Goal: Find specific page/section: Find specific page/section

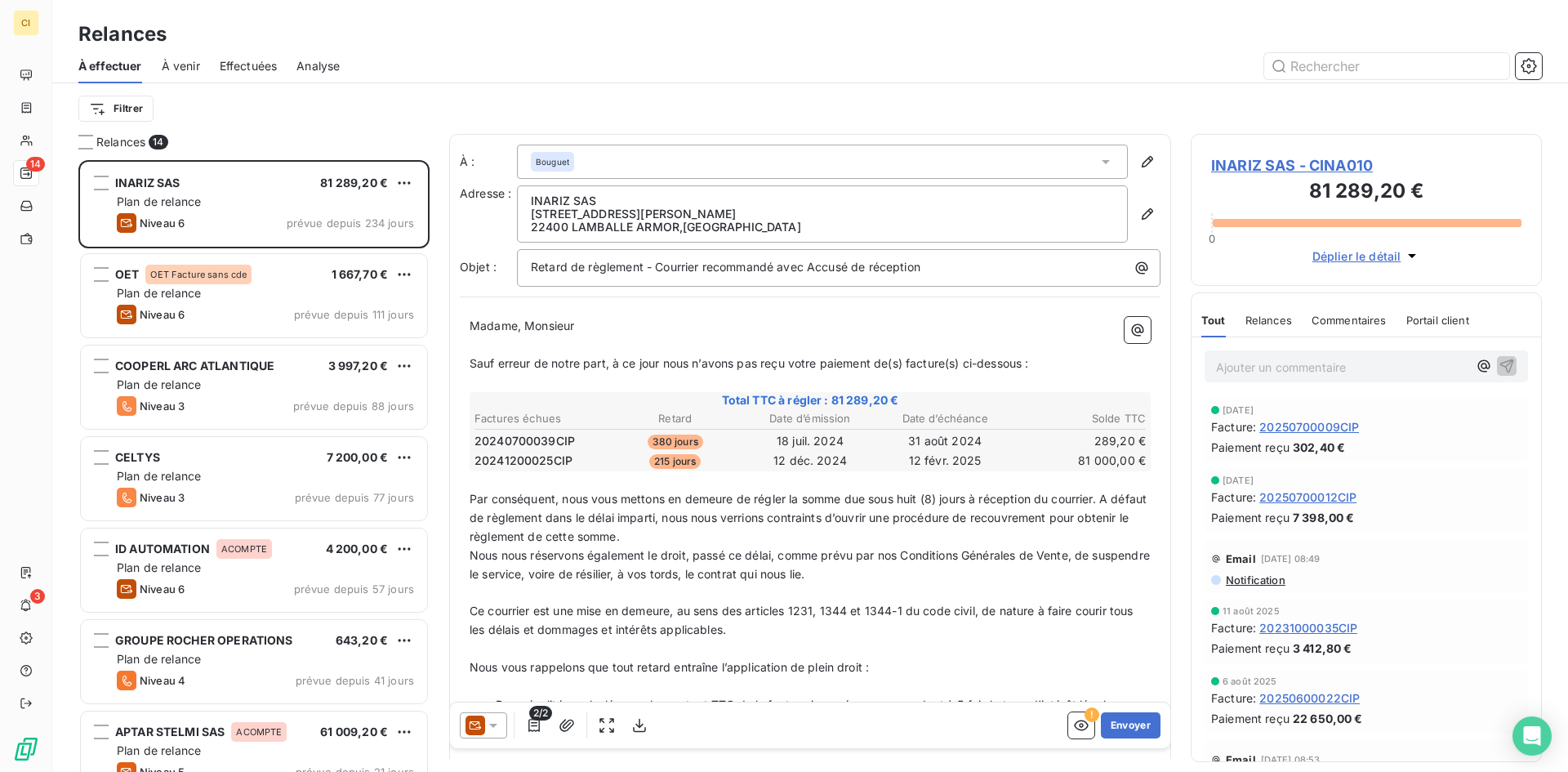
scroll to position [600, 339]
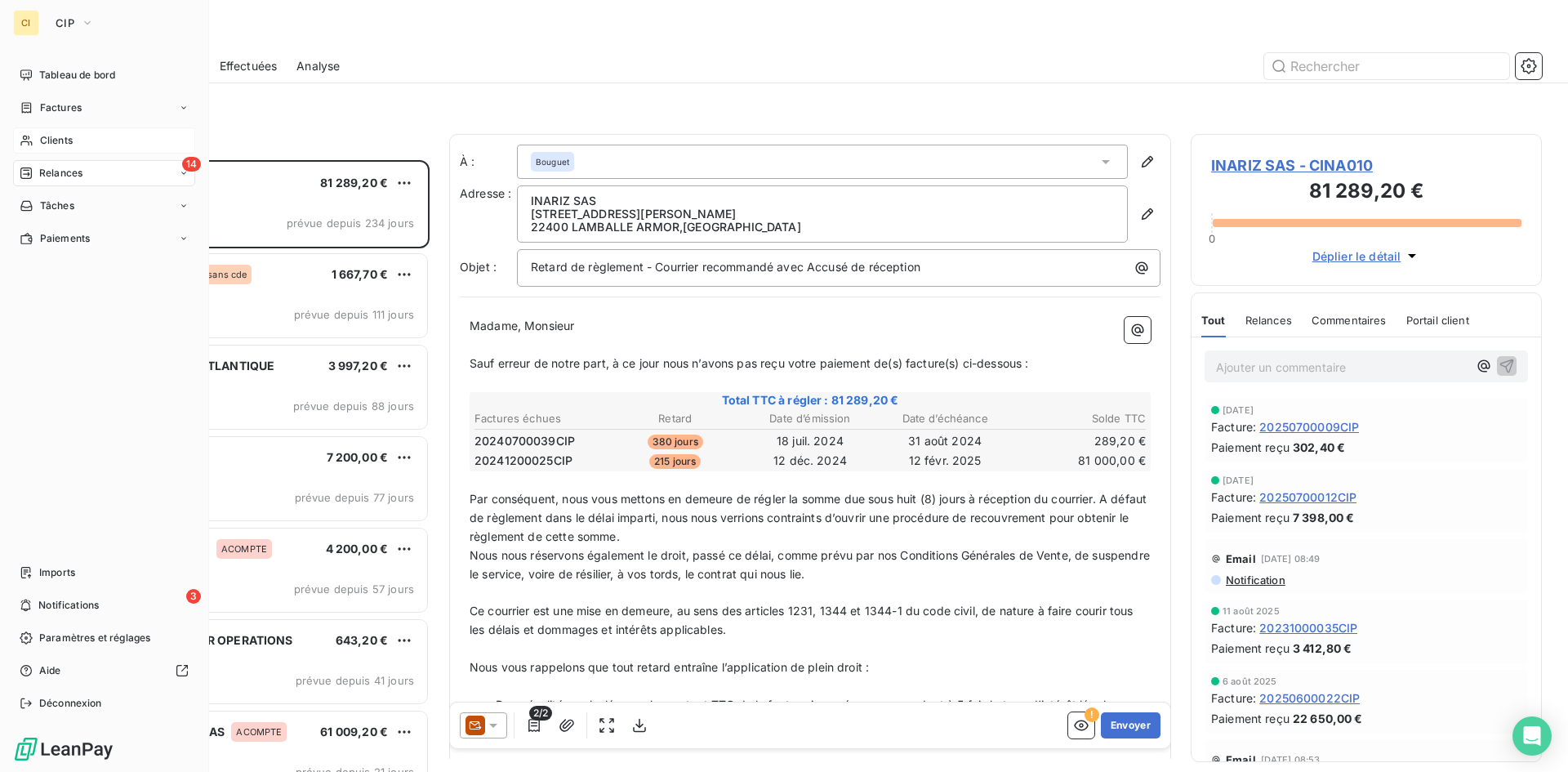
click at [55, 134] on span "Clients" at bounding box center [56, 140] width 33 height 14
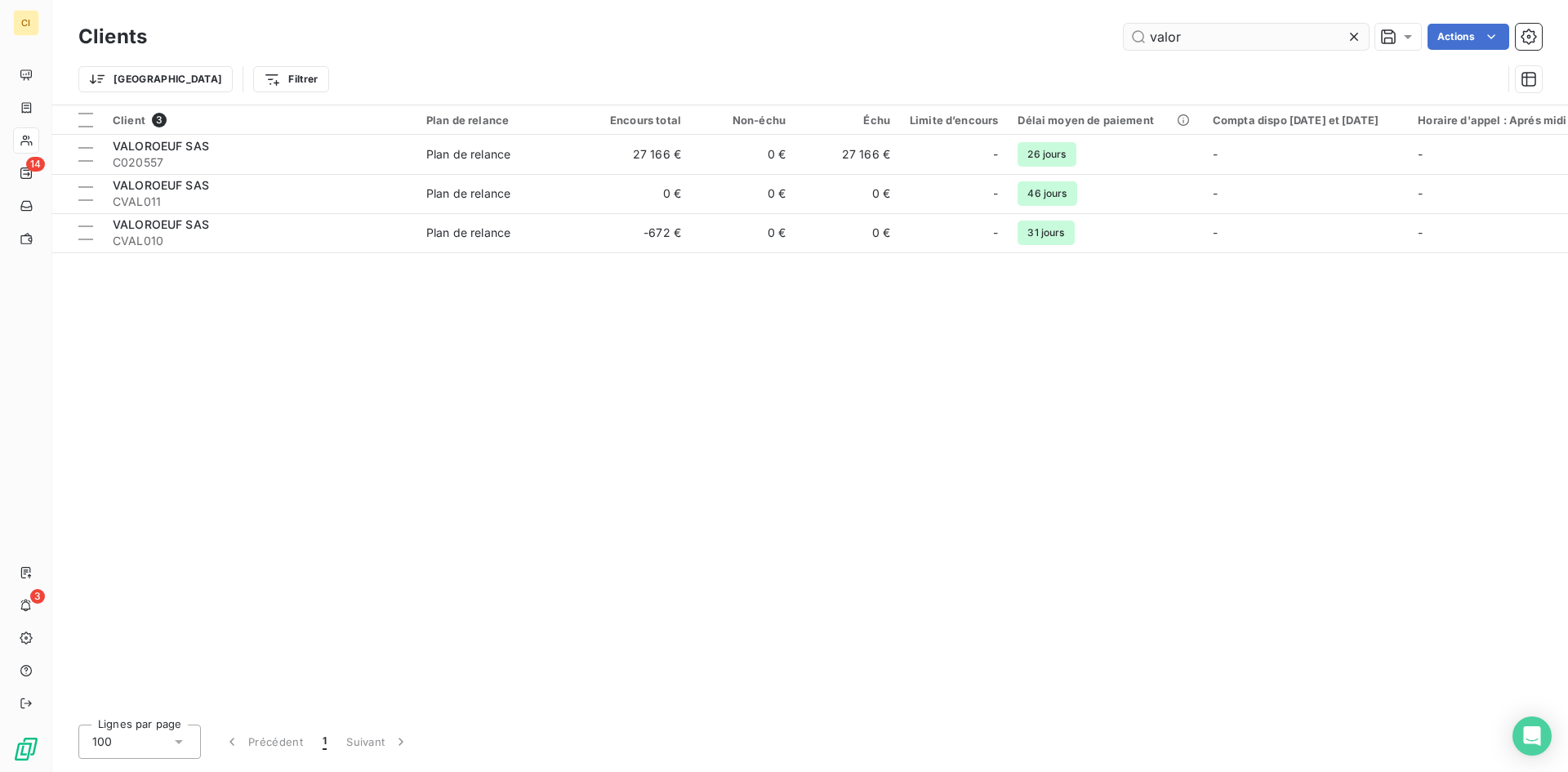
click at [1212, 37] on input "valor" at bounding box center [1246, 36] width 245 height 26
click at [993, 37] on div "valor Actions" at bounding box center [854, 36] width 1375 height 26
drag, startPoint x: 1187, startPoint y: 35, endPoint x: 1123, endPoint y: 37, distance: 64.0
click at [1124, 37] on input "valor" at bounding box center [1246, 36] width 245 height 26
click at [1124, 37] on input "valor" at bounding box center [1246, 36] width 245 height 26
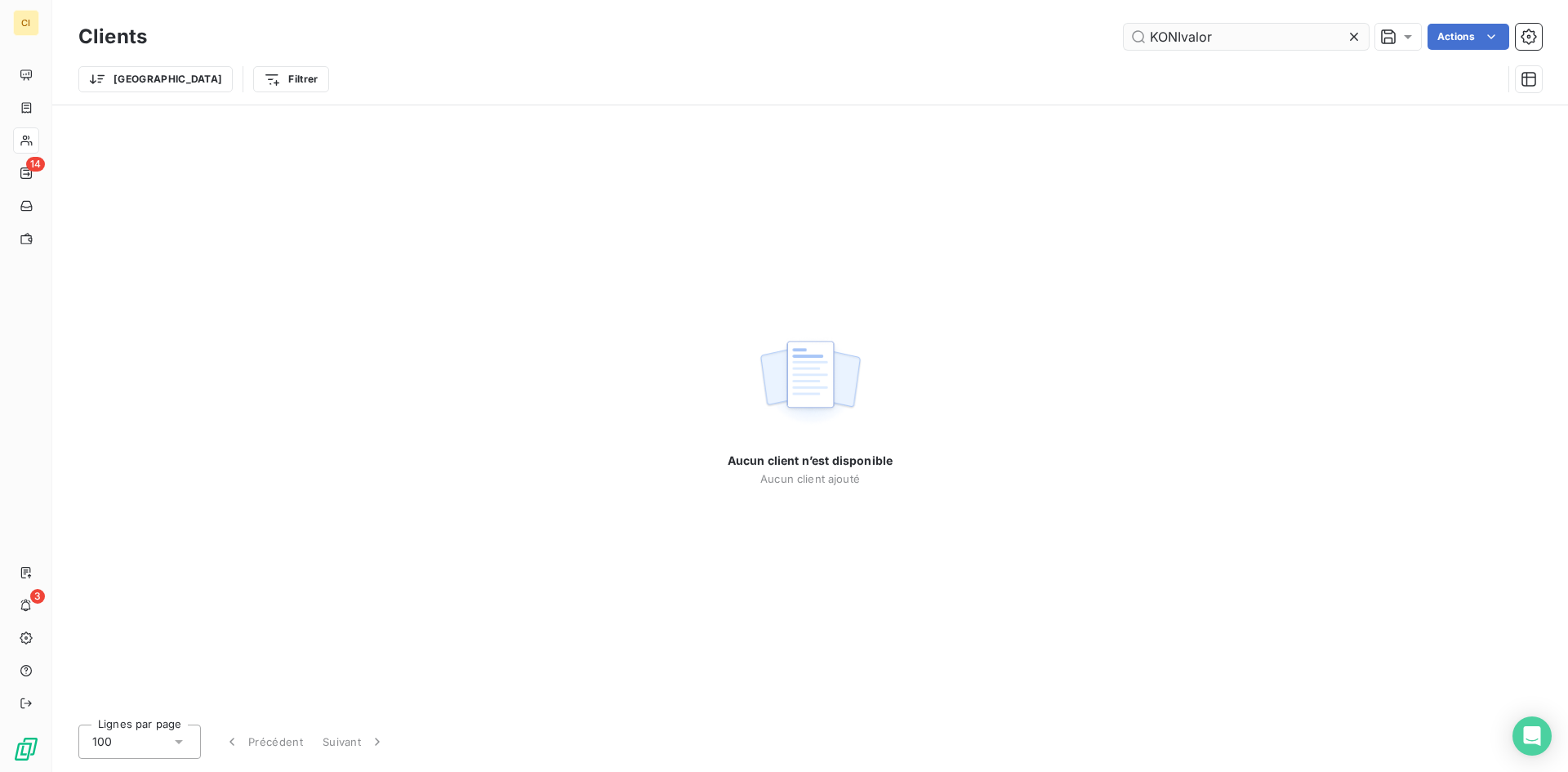
drag, startPoint x: 1219, startPoint y: 42, endPoint x: 1203, endPoint y: 42, distance: 16.0
click at [1207, 42] on input "KONIvalor" at bounding box center [1246, 36] width 245 height 26
drag, startPoint x: 1159, startPoint y: 39, endPoint x: 1116, endPoint y: 34, distance: 43.3
click at [1116, 34] on div "KONIvalor Actions" at bounding box center [854, 36] width 1375 height 26
type input "KONIvalor"
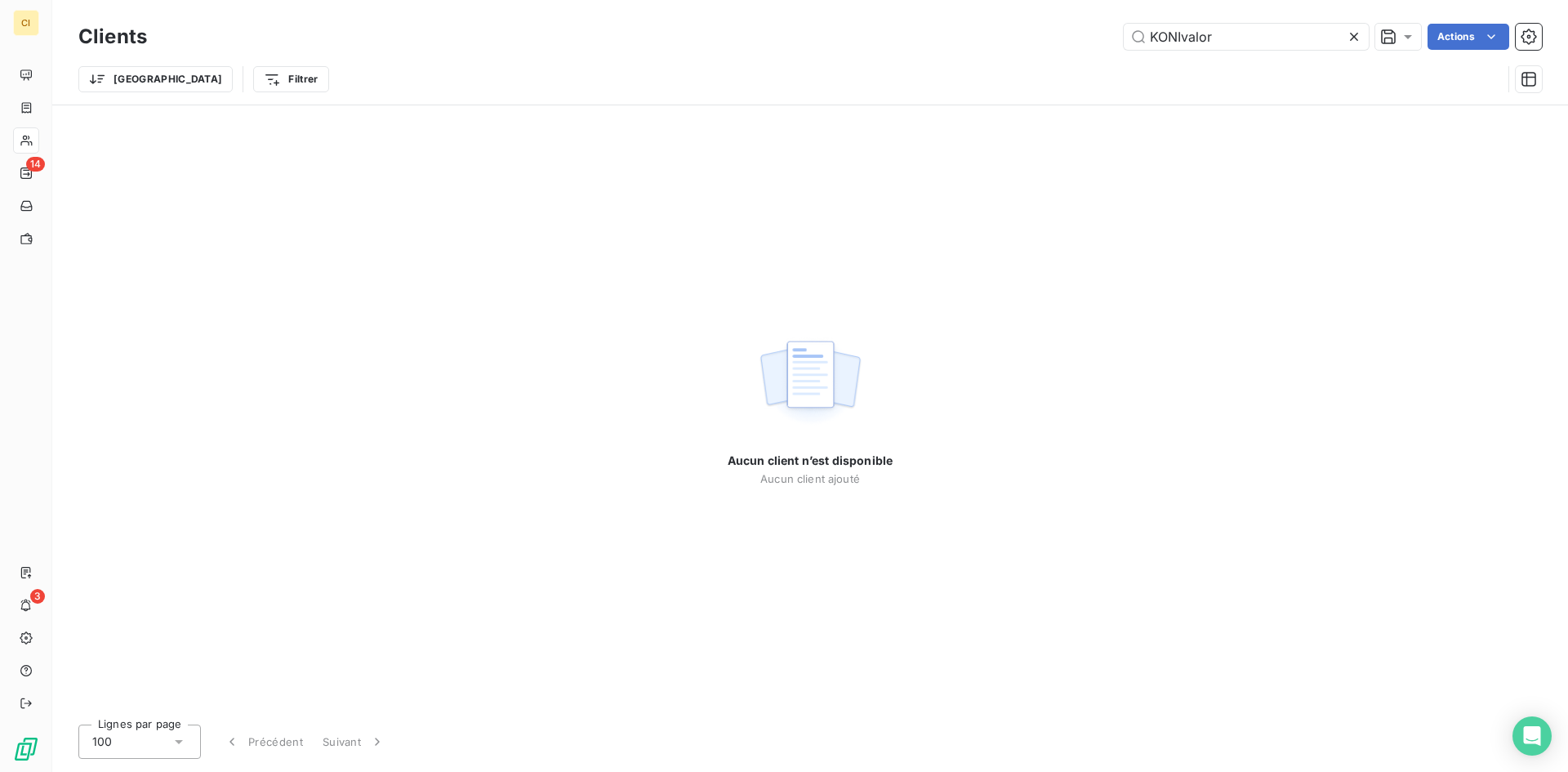
click at [1116, 34] on div "KONIvalor Actions" at bounding box center [854, 36] width 1375 height 26
drag, startPoint x: 1257, startPoint y: 42, endPoint x: 1113, endPoint y: 33, distance: 144.3
click at [1113, 33] on div "KONIvalor Actions" at bounding box center [854, 36] width 1375 height 26
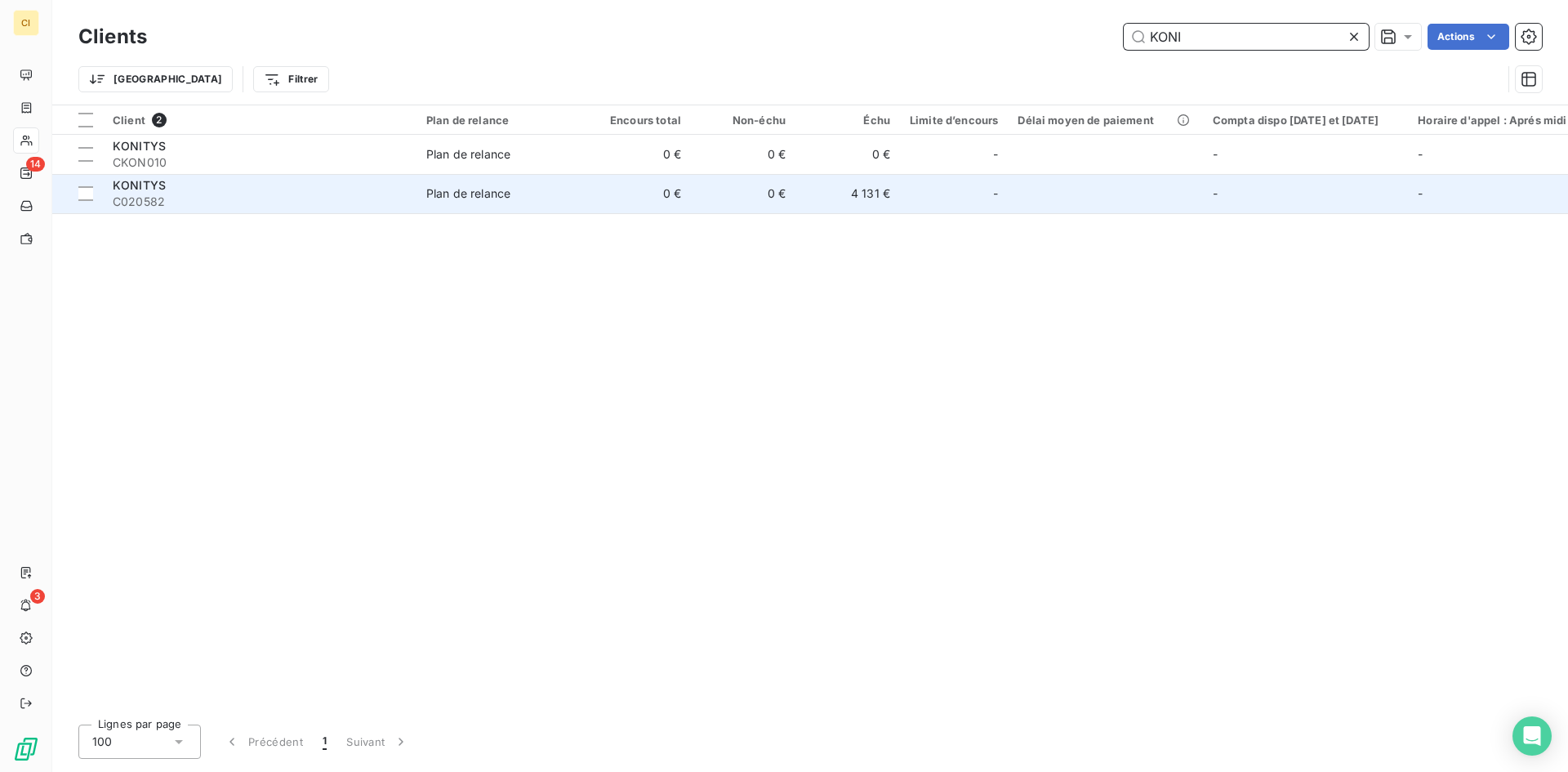
type input "KONI"
click at [127, 204] on span "C020582" at bounding box center [259, 201] width 294 height 16
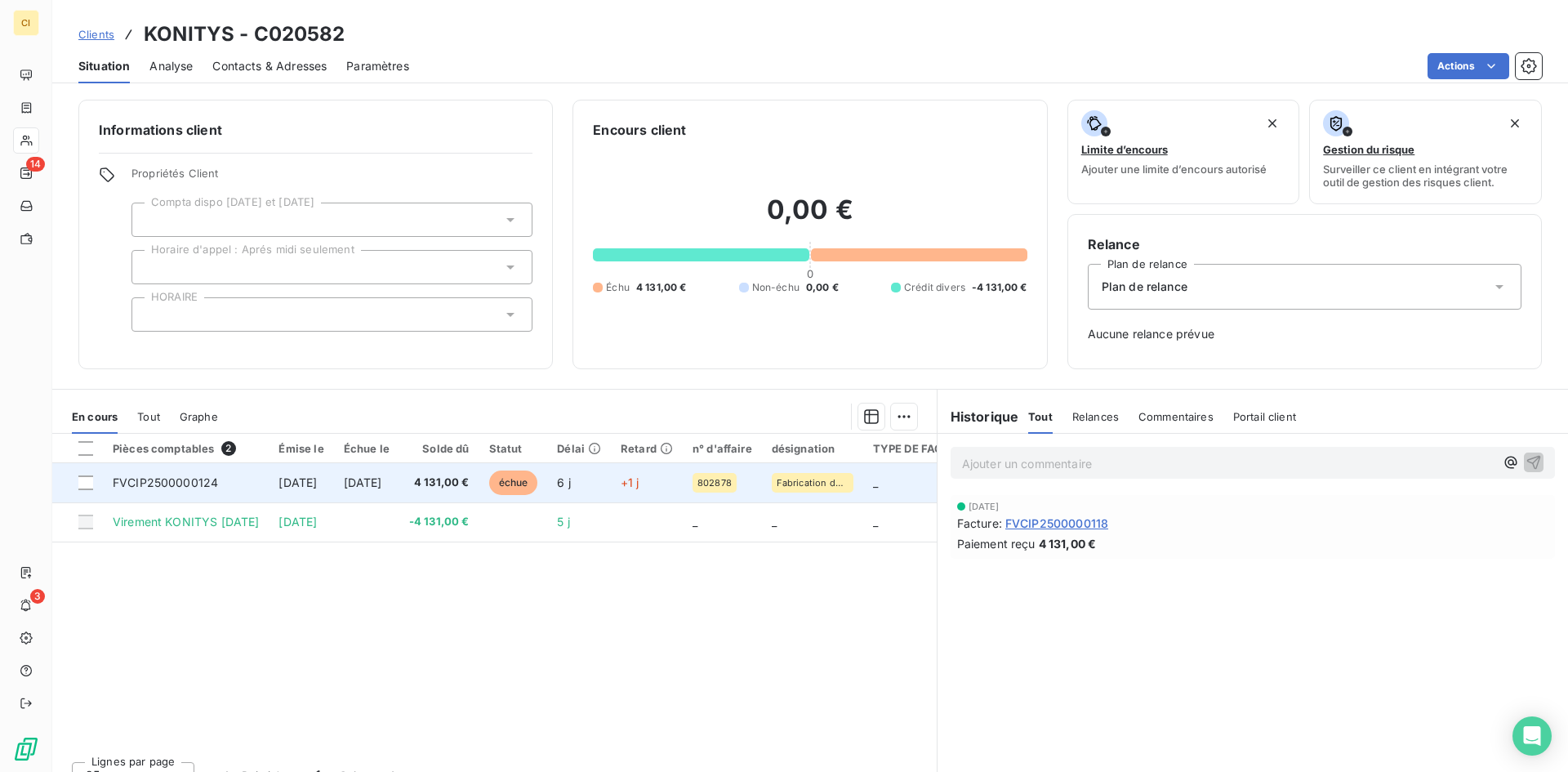
click at [193, 487] on span "FVCIP2500000124" at bounding box center [165, 483] width 105 height 14
